Goal: Task Accomplishment & Management: Manage account settings

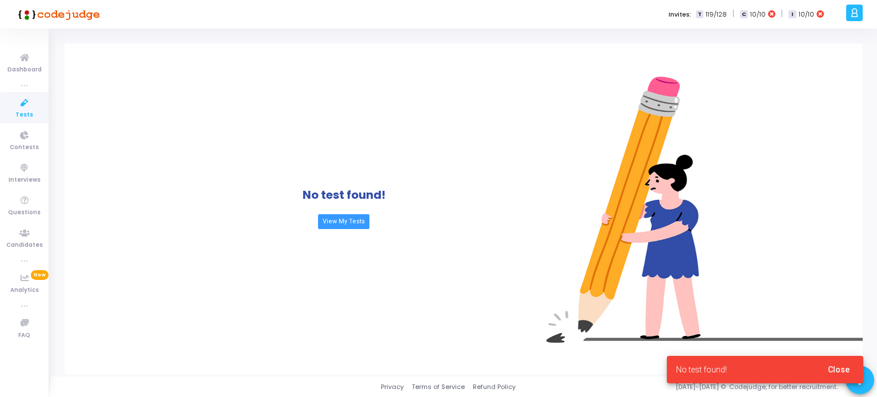
click at [25, 110] on span "Tests" at bounding box center [24, 115] width 18 height 10
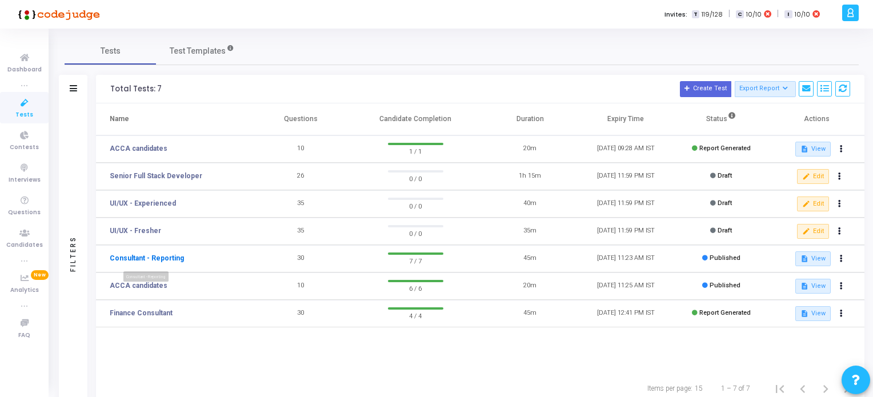
click at [149, 257] on link "Consultant - Reporting" at bounding box center [147, 258] width 74 height 10
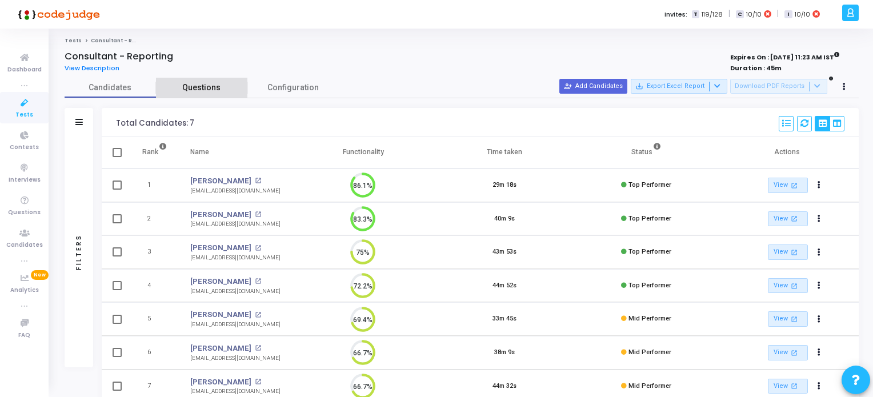
click at [205, 88] on span "Questions" at bounding box center [201, 88] width 91 height 12
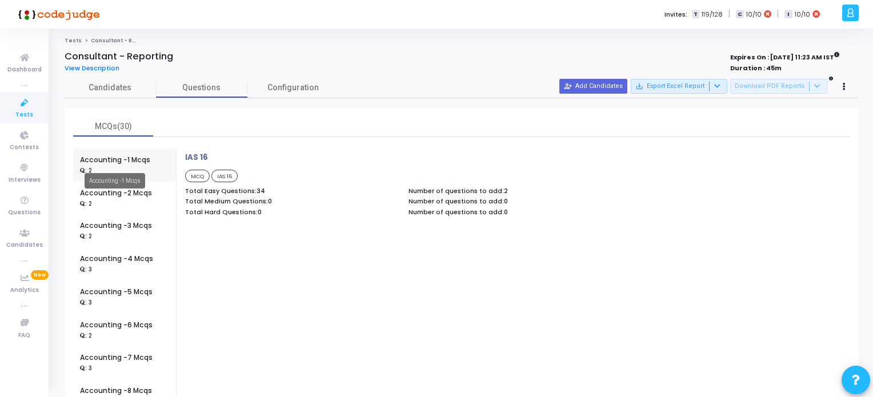
click at [111, 162] on div "Accounting -1 Mcqs" at bounding box center [115, 160] width 70 height 10
click at [199, 177] on span "MCQ" at bounding box center [197, 176] width 25 height 13
click at [226, 174] on span "IAS 16" at bounding box center [224, 176] width 27 height 13
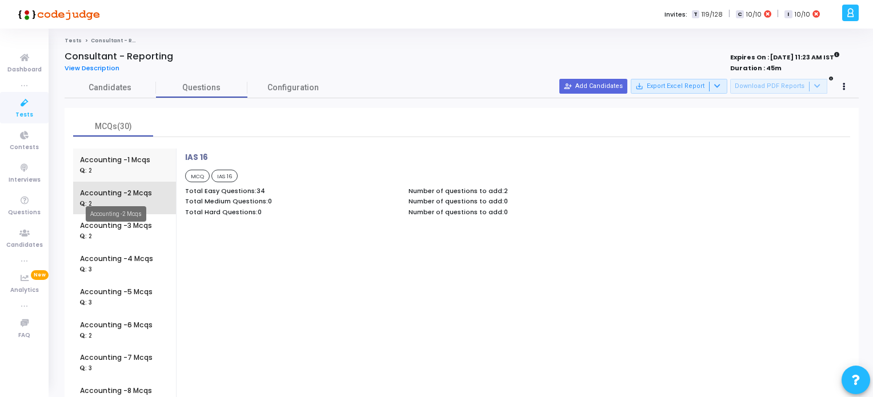
click at [107, 195] on div "Accounting -2 Mcqs" at bounding box center [116, 193] width 72 height 10
click at [297, 90] on span "Configuration" at bounding box center [292, 88] width 51 height 12
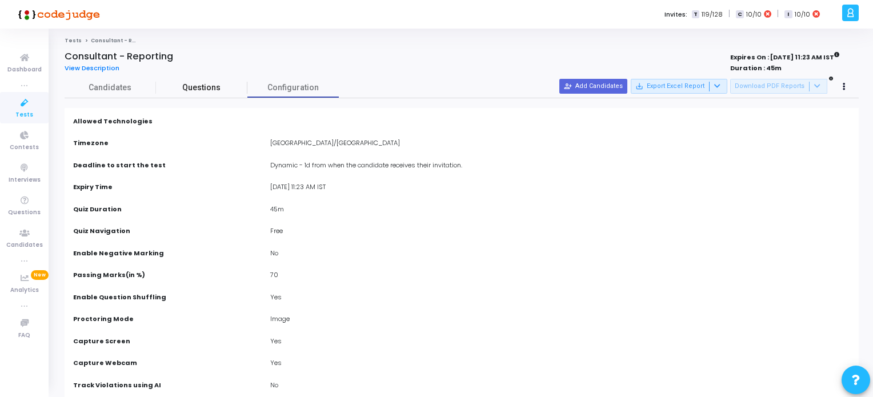
click at [206, 86] on span "Questions" at bounding box center [201, 88] width 91 height 12
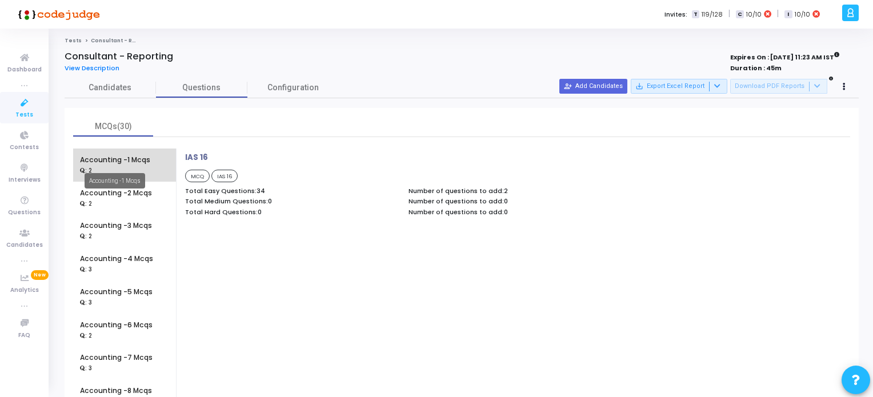
click at [108, 164] on div "Accounting -1 Mcqs" at bounding box center [115, 160] width 70 height 10
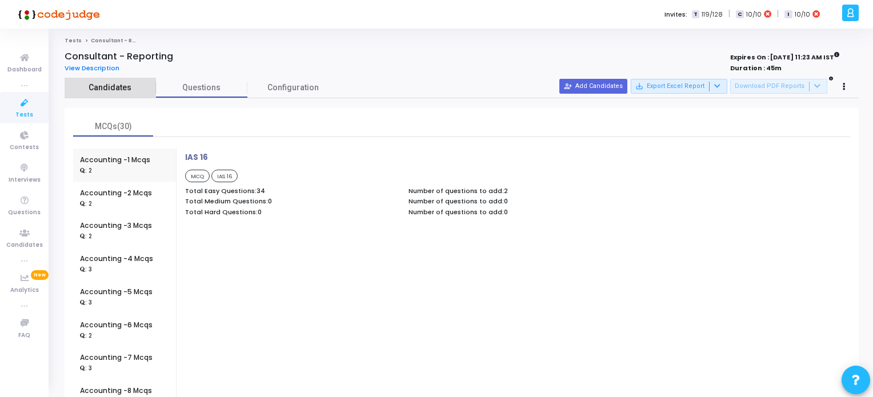
click at [100, 88] on span "Candidates" at bounding box center [110, 88] width 91 height 12
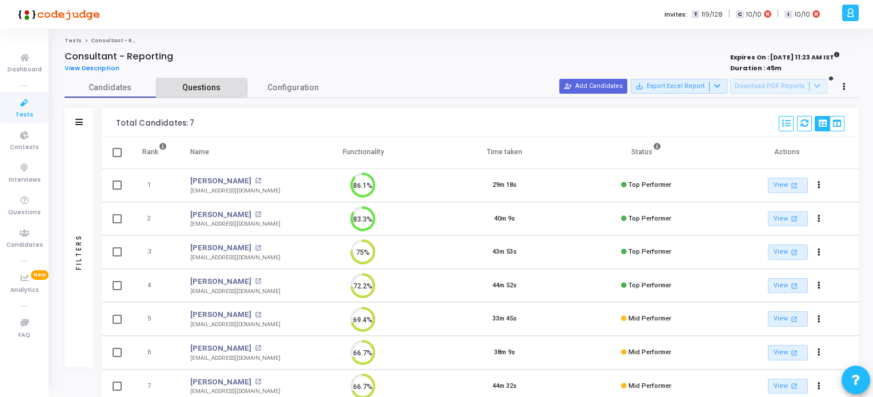
click at [208, 89] on span "Questions" at bounding box center [201, 88] width 91 height 12
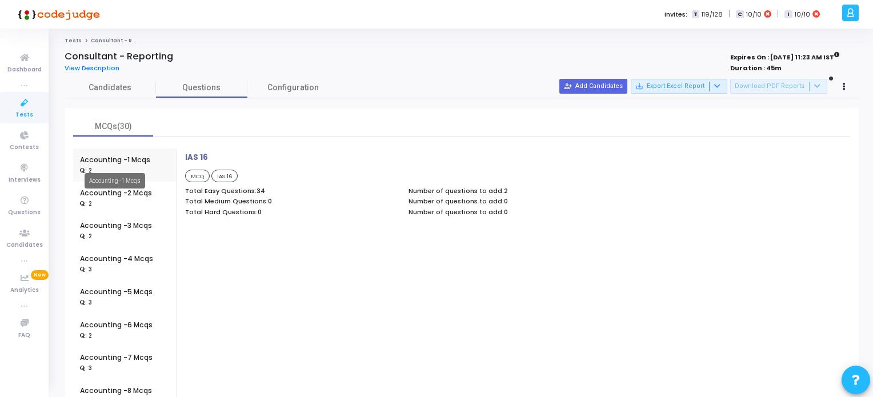
click at [118, 158] on div "Accounting -1 Mcqs" at bounding box center [115, 160] width 70 height 10
click at [104, 194] on div "Accounting -2 Mcqs" at bounding box center [116, 193] width 72 height 10
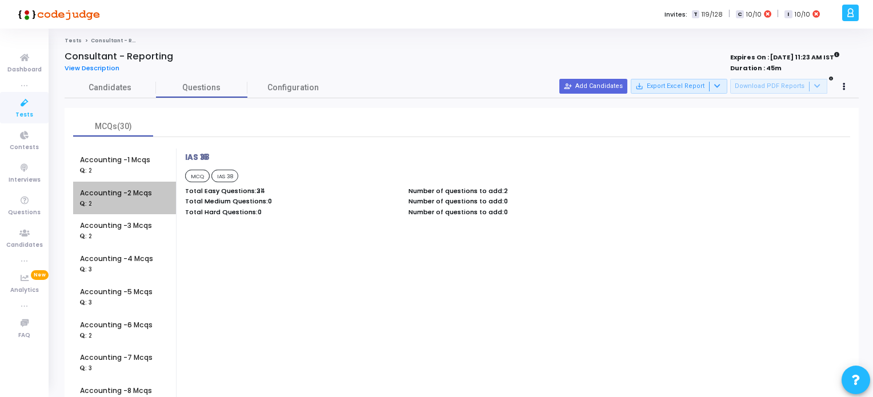
click at [104, 194] on div "Accounting -2 Mcqs" at bounding box center [116, 193] width 72 height 10
click at [221, 175] on span "IAS 38" at bounding box center [224, 176] width 27 height 13
click at [127, 165] on div ": 2" at bounding box center [115, 170] width 70 height 10
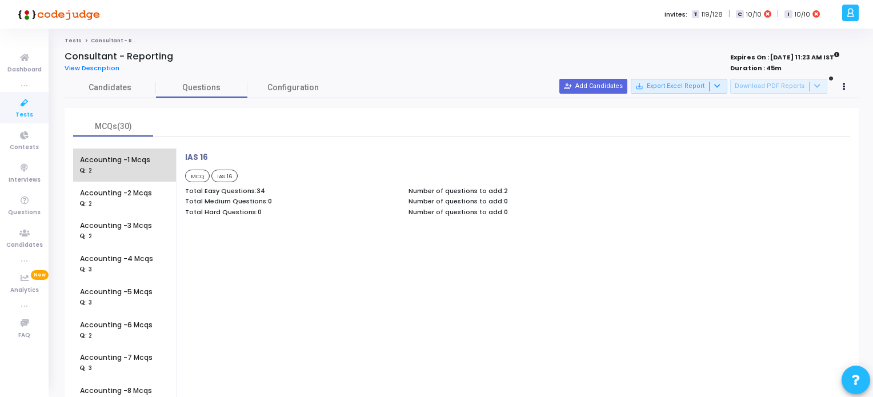
click at [127, 165] on div ": 2" at bounding box center [115, 170] width 70 height 10
click at [105, 66] on span "View Description" at bounding box center [92, 67] width 55 height 9
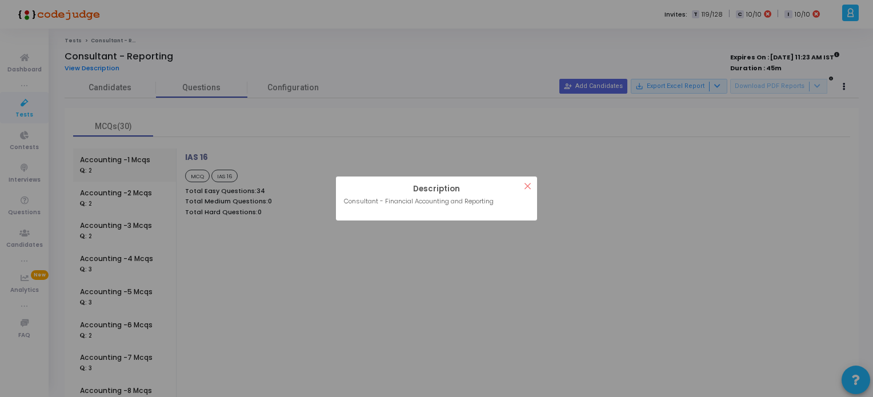
click at [528, 185] on button "×" at bounding box center [527, 186] width 19 height 19
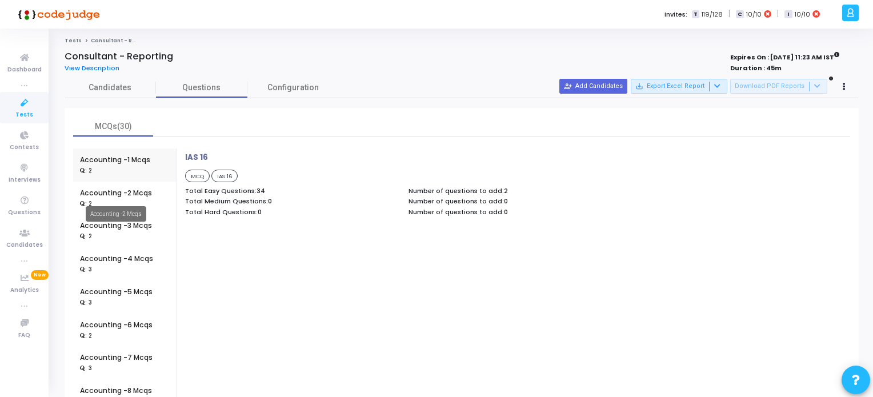
click at [91, 229] on mat-tooltip-component "Accounting -2 Mcqs" at bounding box center [116, 213] width 77 height 31
click at [290, 240] on div "IAS 16 MCQ IAS 16 Total Easy Questions: 34 Total Medium Questions: 0 Total Hard…" at bounding box center [514, 314] width 671 height 330
click at [118, 222] on div "Accounting -3 Mcqs" at bounding box center [116, 226] width 72 height 10
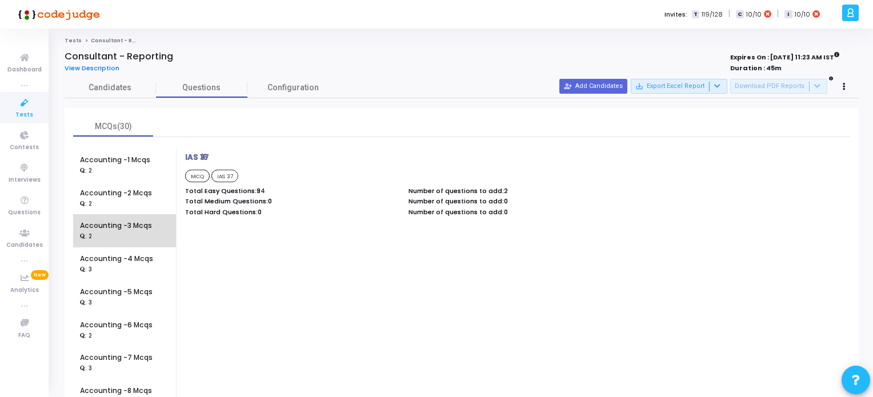
click at [118, 222] on div "Accounting -3 Mcqs" at bounding box center [116, 226] width 72 height 10
click at [197, 177] on span "MCQ" at bounding box center [197, 176] width 25 height 13
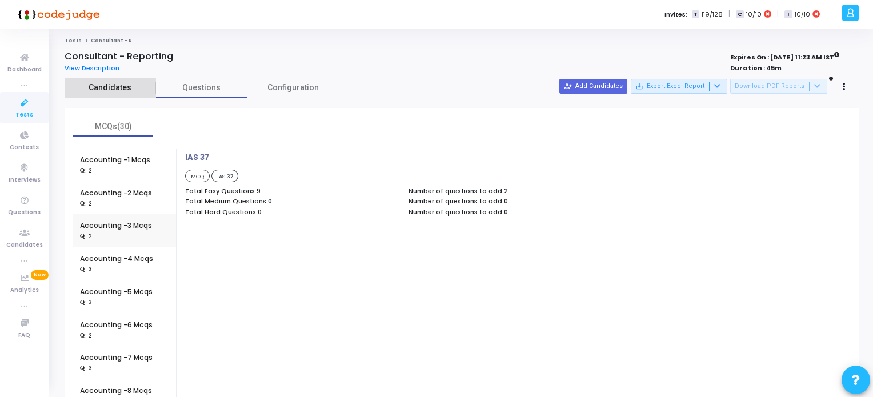
click at [108, 88] on span "Candidates" at bounding box center [110, 88] width 91 height 12
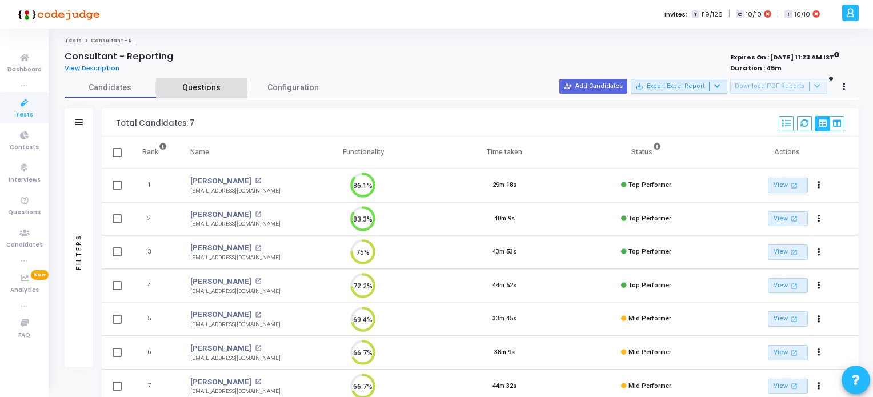
click at [213, 88] on span "Questions" at bounding box center [201, 88] width 91 height 12
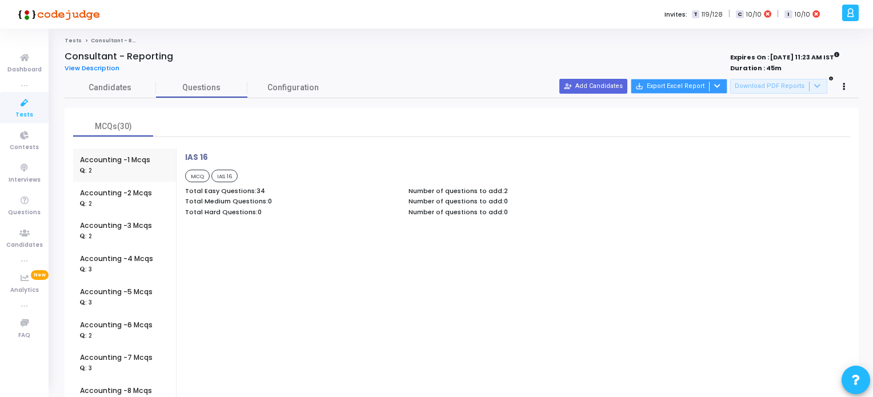
click at [688, 87] on button "save_alt Export Excel Report" at bounding box center [679, 86] width 97 height 15
click at [613, 177] on div at bounding box center [436, 198] width 873 height 397
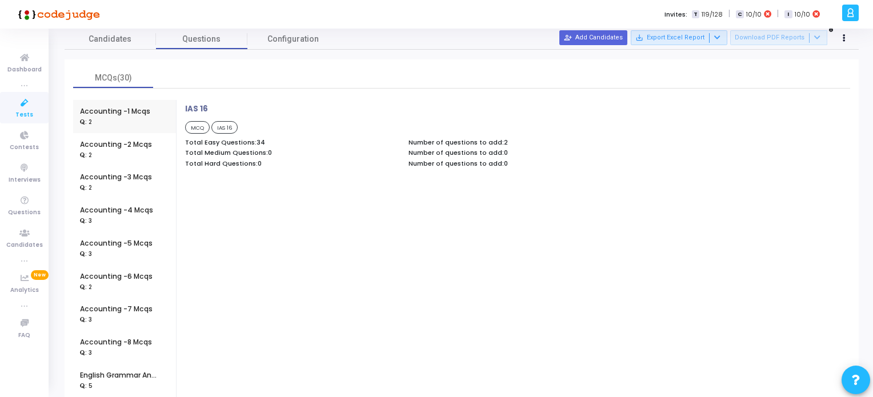
scroll to position [5, 0]
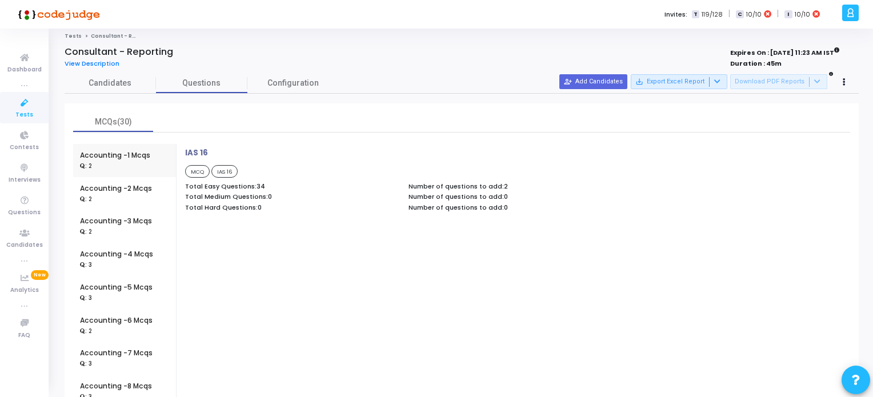
click at [23, 107] on icon at bounding box center [25, 103] width 24 height 14
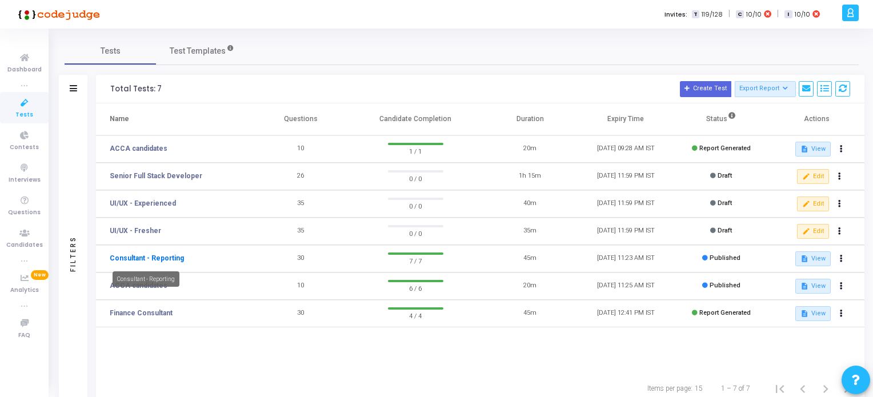
click at [151, 257] on link "Consultant - Reporting" at bounding box center [147, 258] width 74 height 10
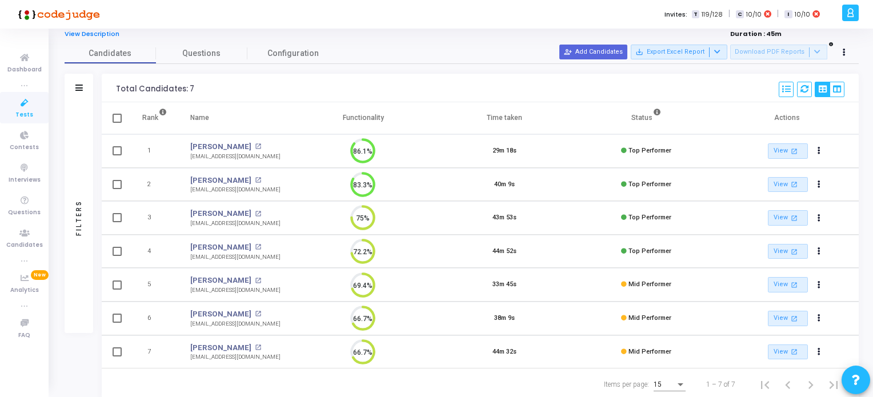
scroll to position [65, 0]
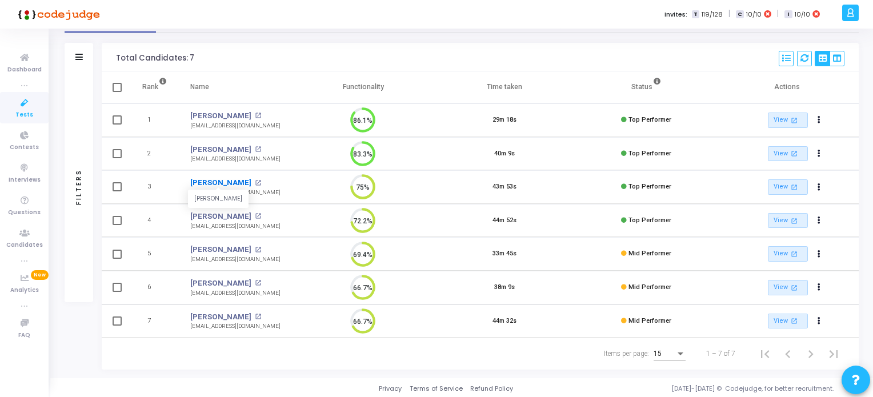
click at [222, 182] on link "[PERSON_NAME]" at bounding box center [220, 182] width 61 height 11
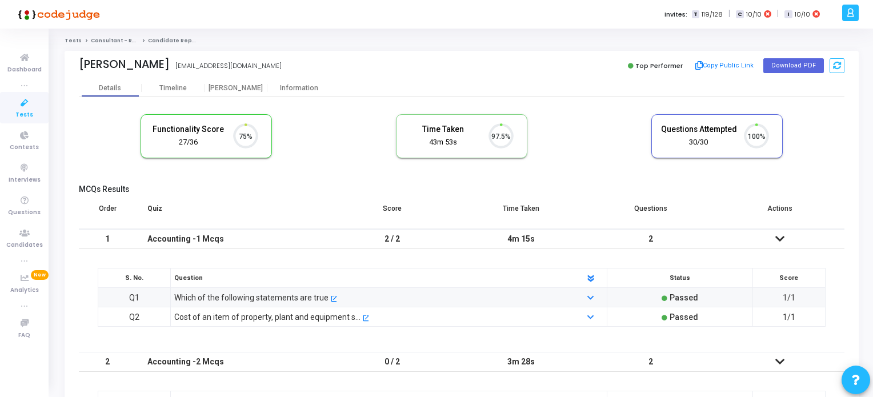
scroll to position [23, 29]
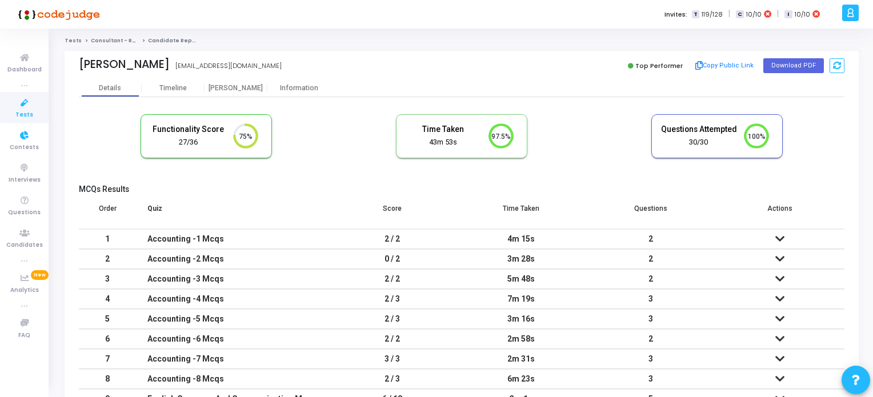
click at [23, 107] on icon at bounding box center [25, 103] width 24 height 14
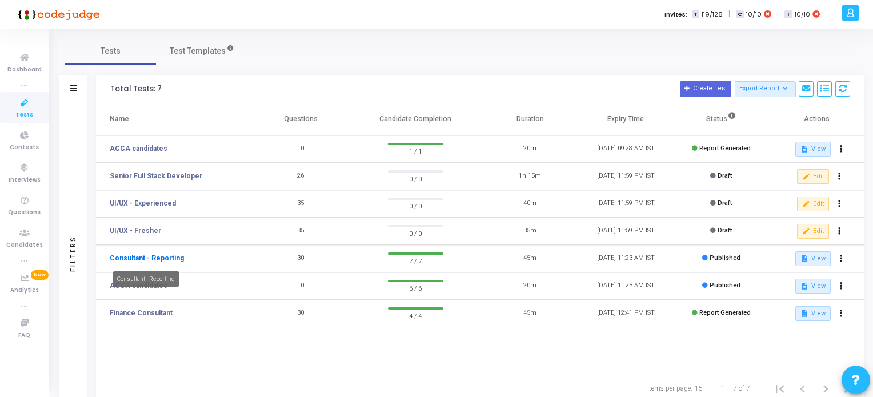
click at [163, 254] on link "Consultant - Reporting" at bounding box center [147, 258] width 74 height 10
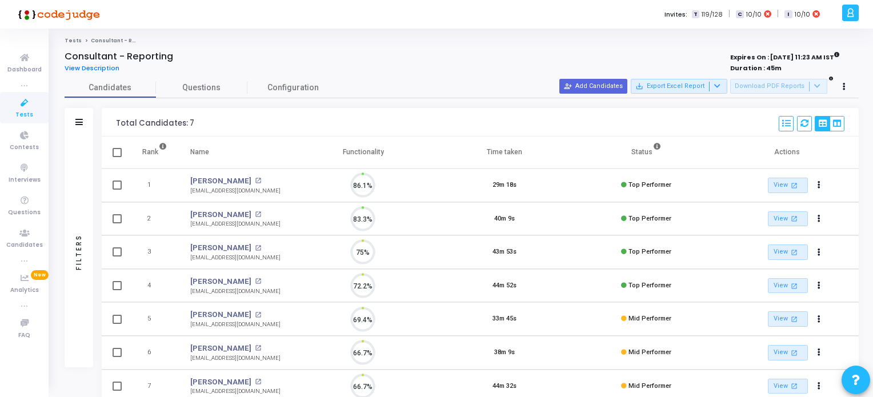
scroll to position [5, 5]
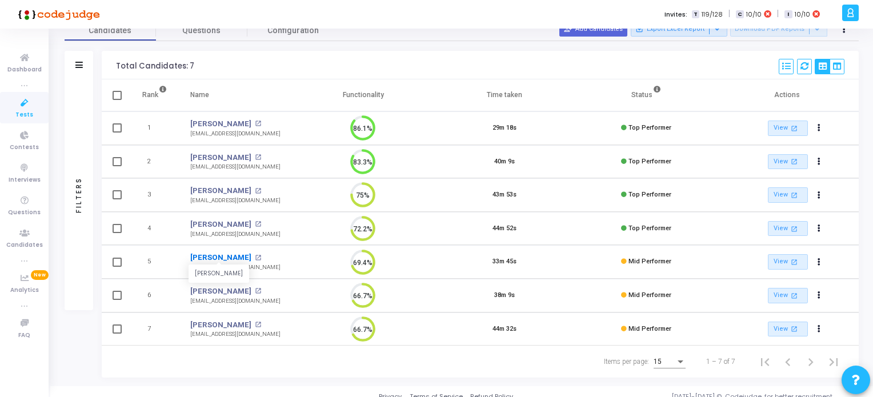
click at [231, 255] on link "[PERSON_NAME]" at bounding box center [220, 257] width 61 height 11
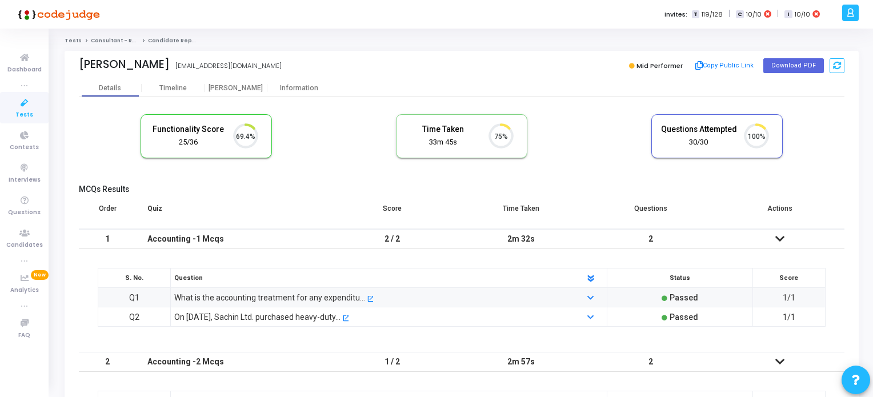
scroll to position [23, 29]
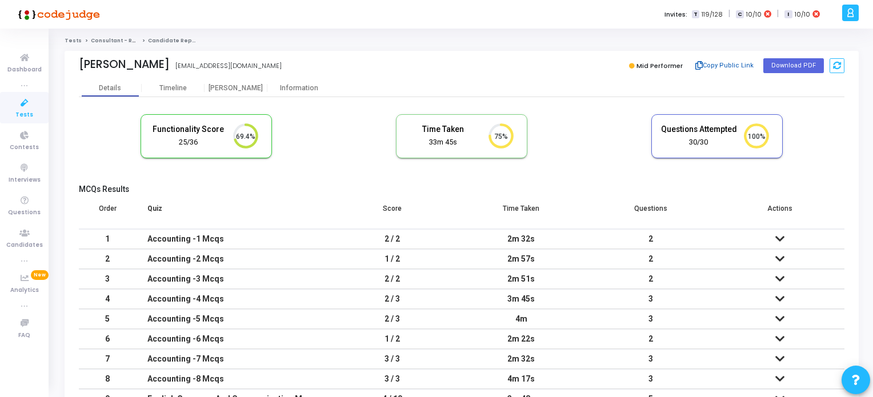
click at [718, 65] on button "Copy Public Link" at bounding box center [725, 65] width 66 height 17
